Goal: Information Seeking & Learning: Find specific fact

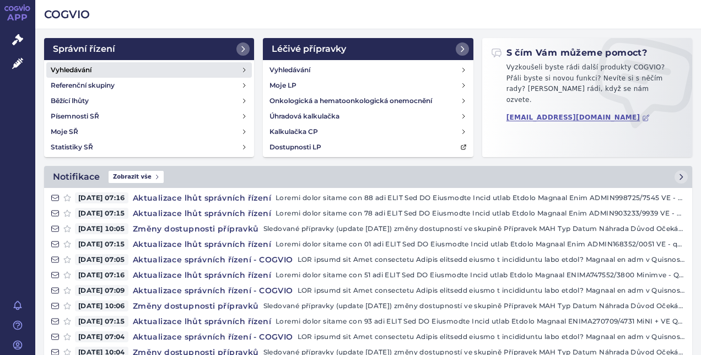
click at [83, 77] on link "Vyhledávání" at bounding box center [149, 69] width 206 height 15
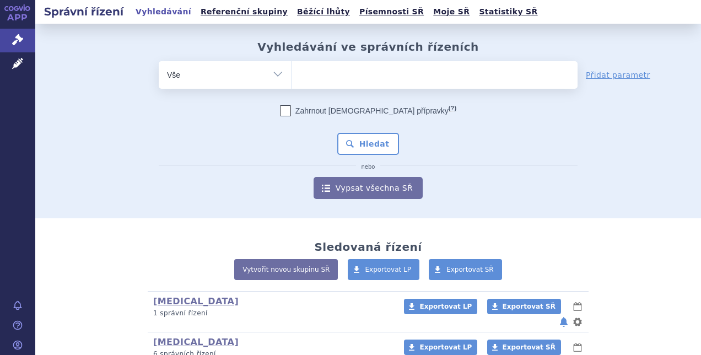
click at [362, 65] on ul at bounding box center [435, 72] width 286 height 23
click at [292, 65] on select at bounding box center [291, 75] width 1 height 28
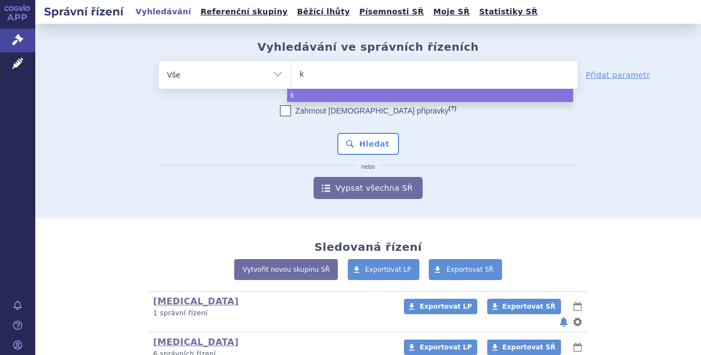
type input "ki"
type input "kis"
type input "kisq"
type input "kisqa"
type input "kisqali"
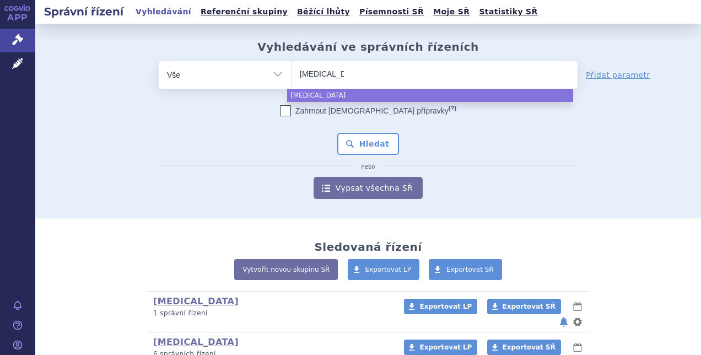
select select "kisqali"
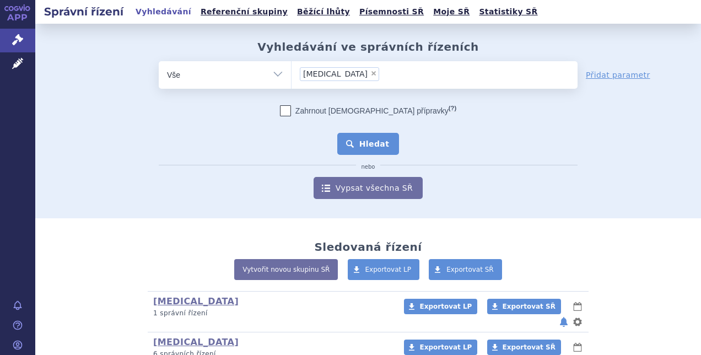
click at [371, 144] on button "Hledat" at bounding box center [368, 144] width 62 height 22
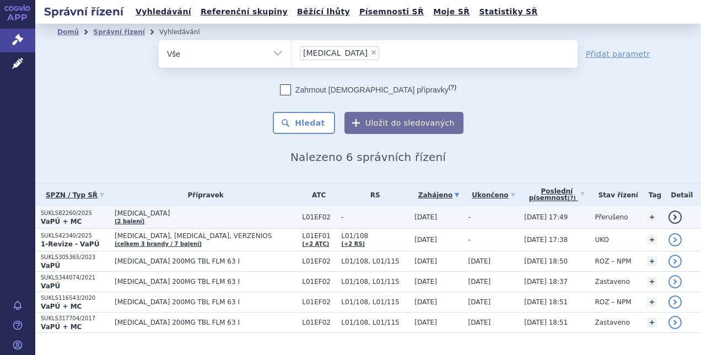
click at [56, 207] on td "SUKLS82260/2025 VaPÚ + MC" at bounding box center [72, 217] width 74 height 23
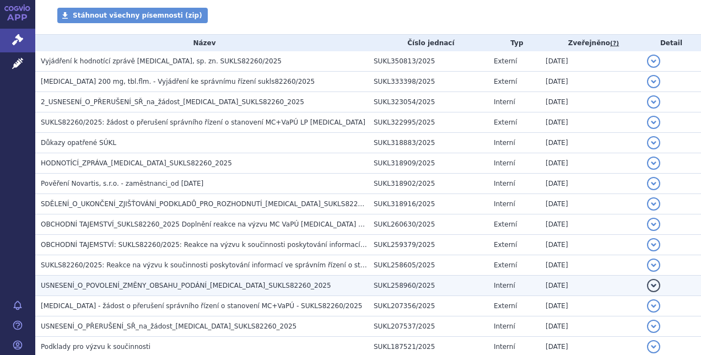
scroll to position [276, 0]
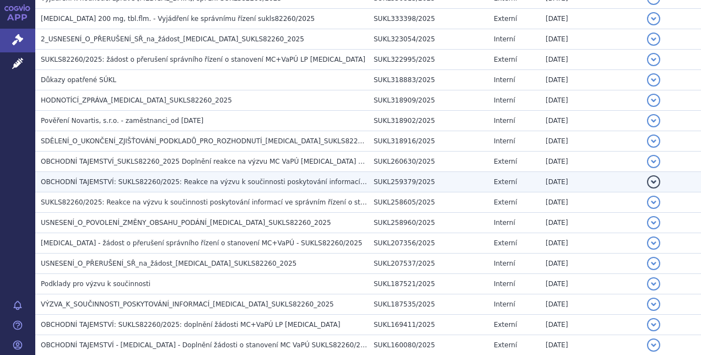
click at [93, 179] on span "OBCHODNÍ TAJEMSTVÍ: SUKLS82260/2025: Reakce na výzvu k součinnosti poskytování …" at bounding box center [389, 182] width 696 height 8
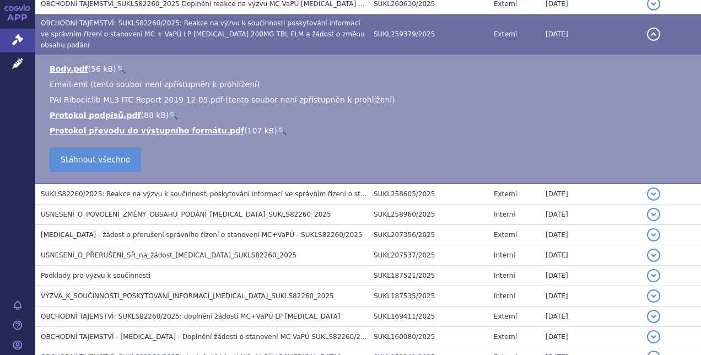
scroll to position [441, 0]
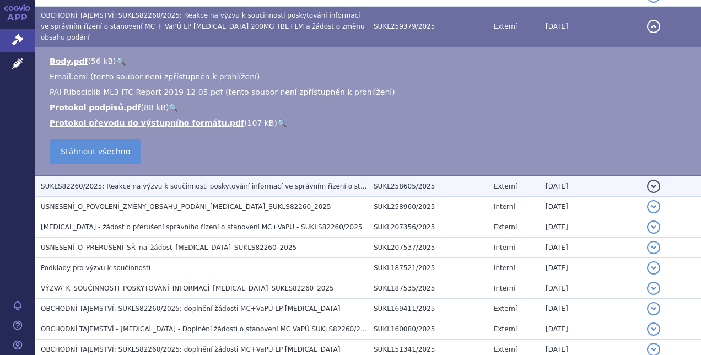
click at [101, 183] on span "SUKLS82260/2025: Reakce na výzvu k součinnosti poskytování informací ve správní…" at bounding box center [350, 187] width 619 height 8
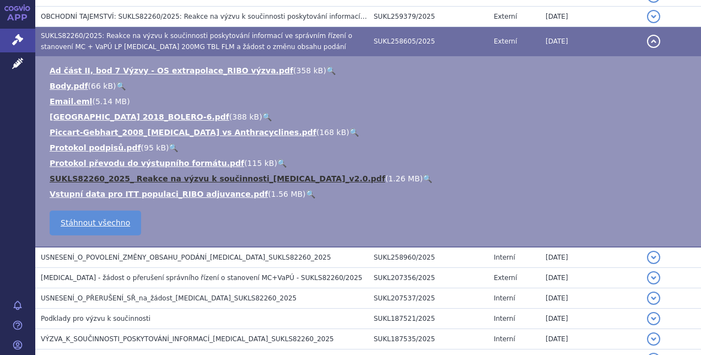
click at [109, 181] on link "SUKLS82260_2025_ Reakce na výzvu k součinnosti_KISQALI_v2.0.pdf" at bounding box center [218, 178] width 336 height 9
